Goal: Transaction & Acquisition: Purchase product/service

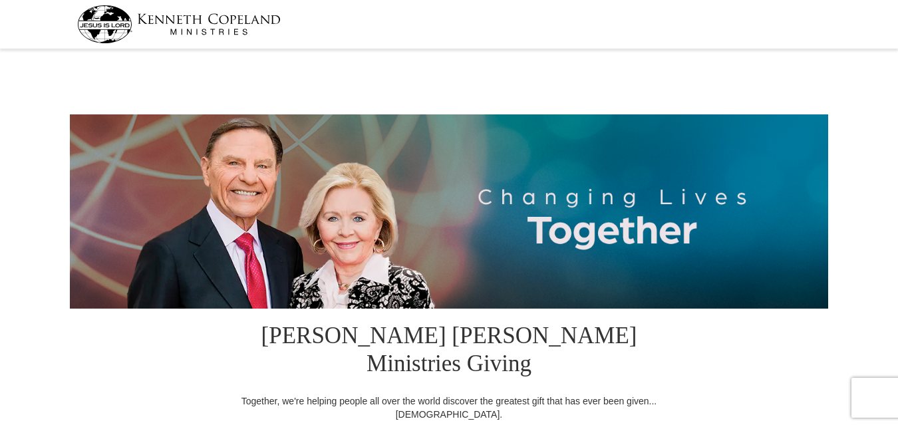
select select "NV"
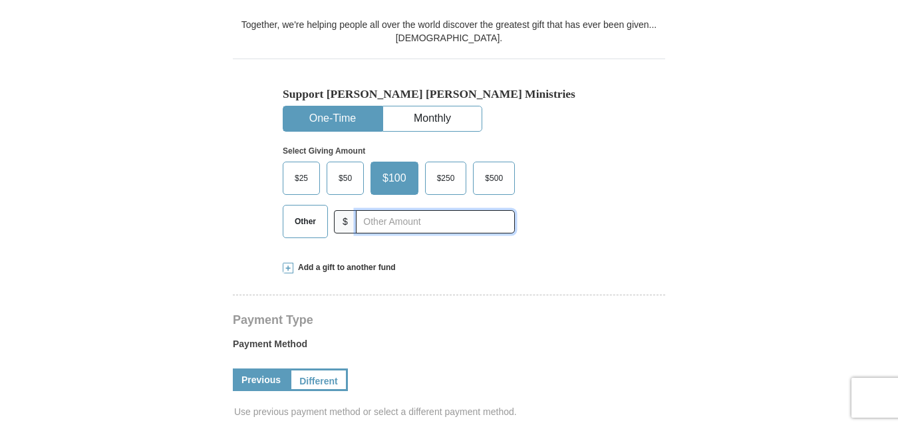
click at [376, 210] on input "text" at bounding box center [435, 221] width 159 height 23
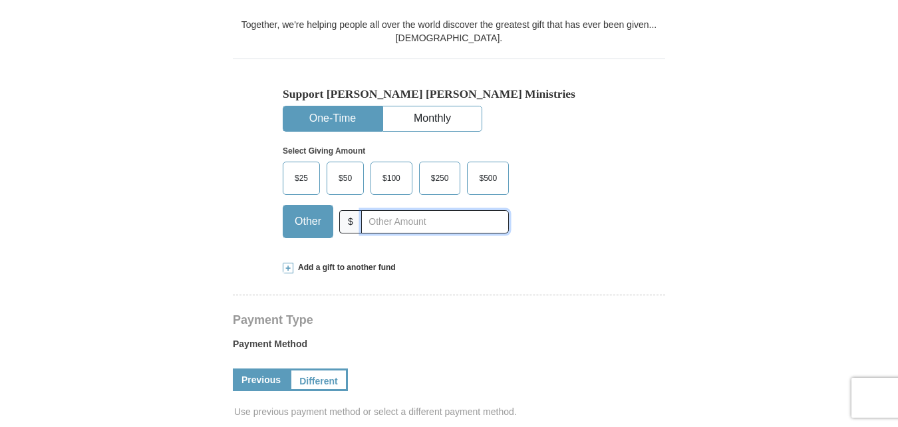
type input "10.00"
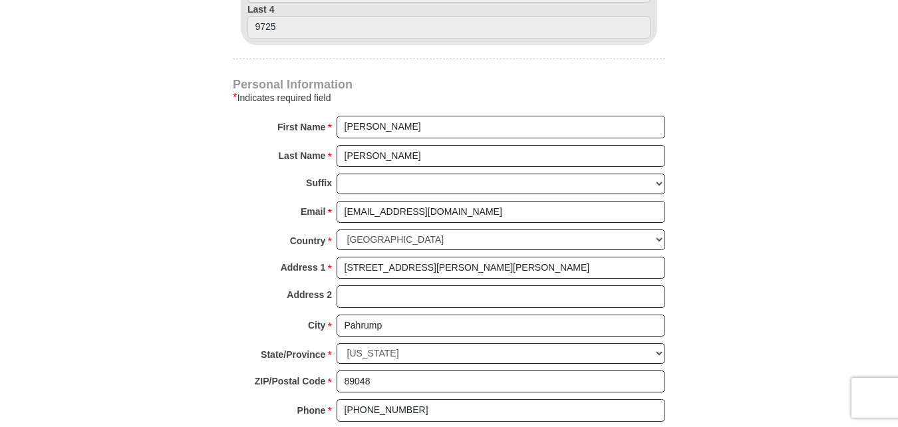
scroll to position [851, 0]
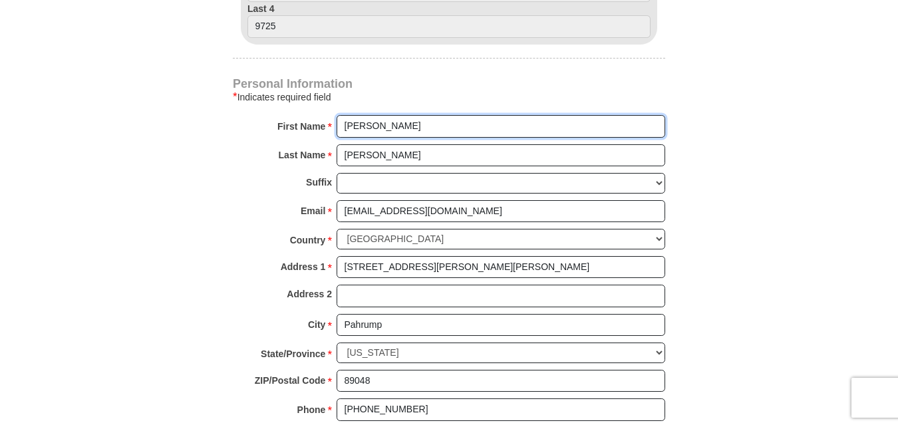
click at [370, 115] on input "Ivan" at bounding box center [500, 126] width 329 height 23
type input "Ivan and Antrell"
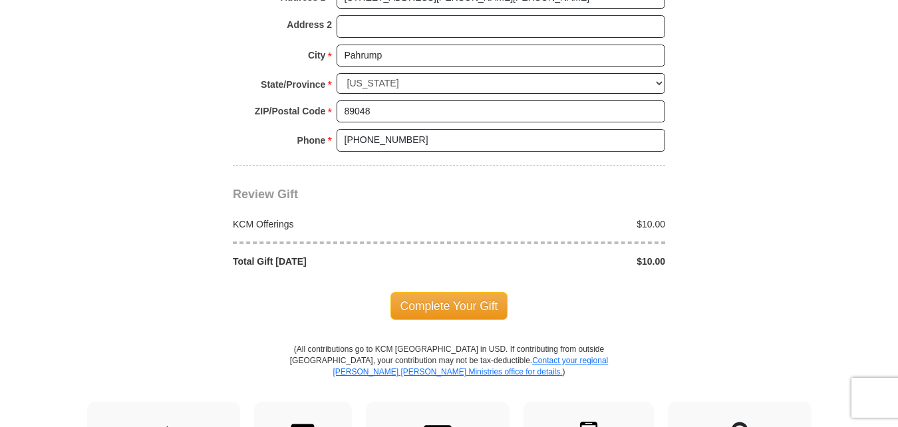
scroll to position [1120, 0]
click at [438, 293] on span "Complete Your Gift" at bounding box center [449, 307] width 118 height 28
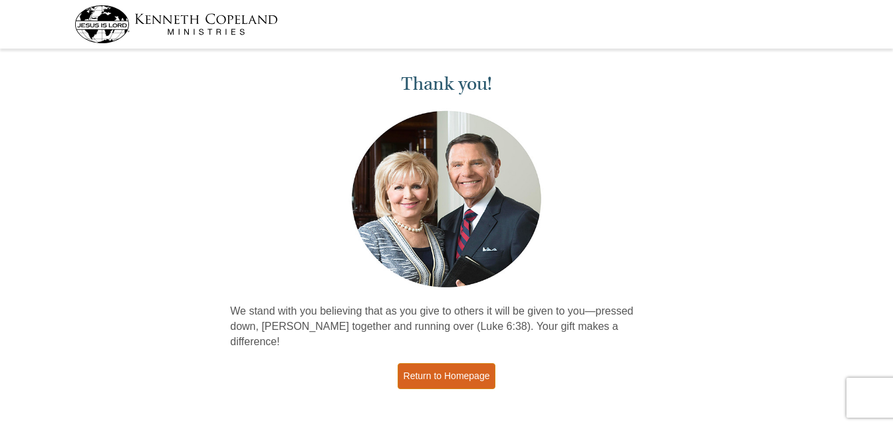
click at [440, 363] on link "Return to Homepage" at bounding box center [447, 376] width 98 height 26
